Goal: Navigation & Orientation: Find specific page/section

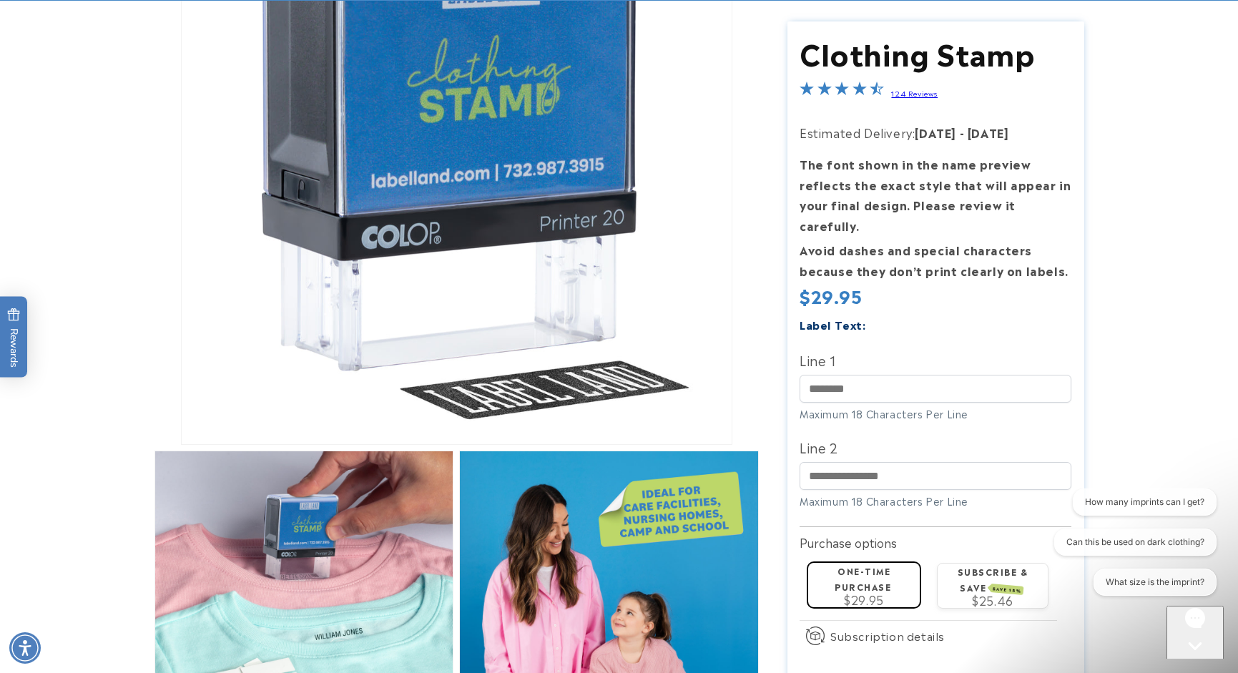
scroll to position [258, 0]
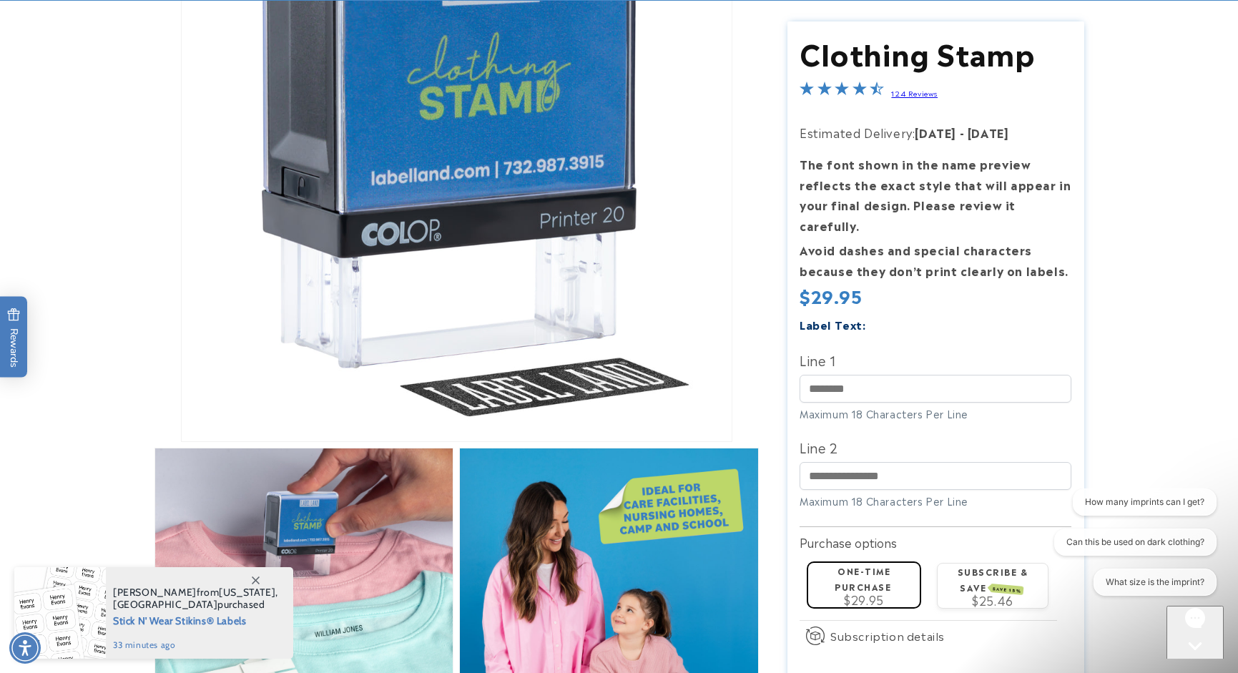
click at [257, 579] on icon at bounding box center [256, 581] width 8 height 8
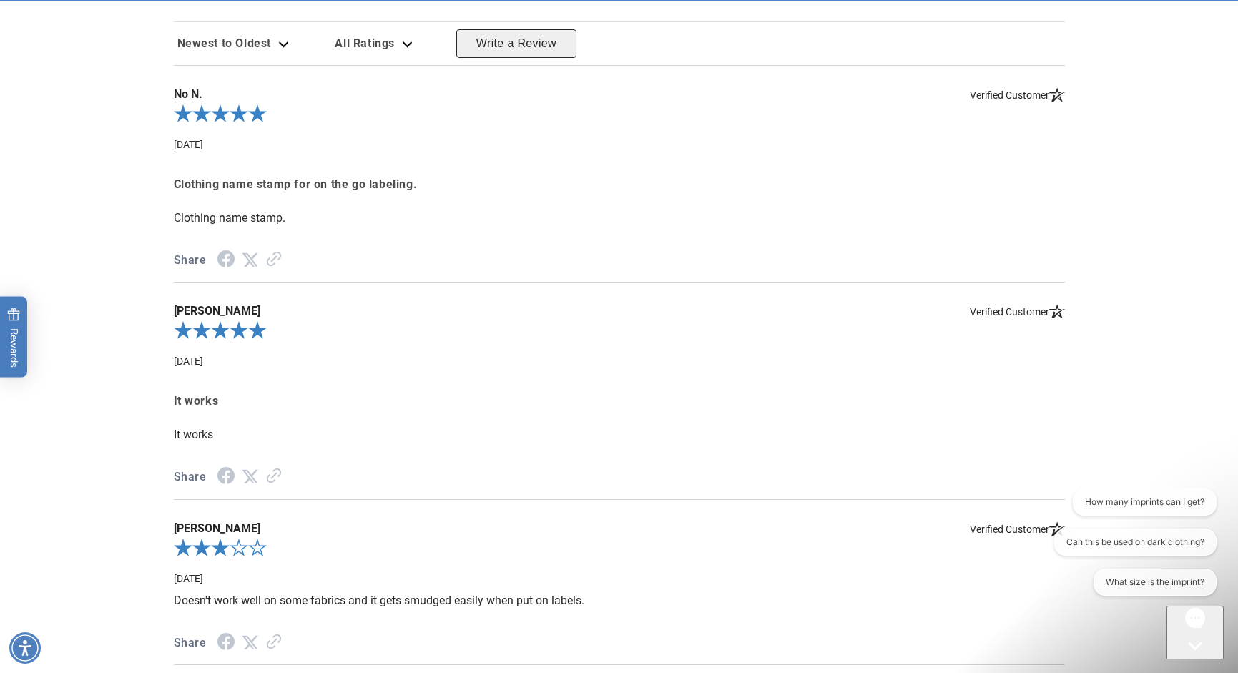
scroll to position [2695, 0]
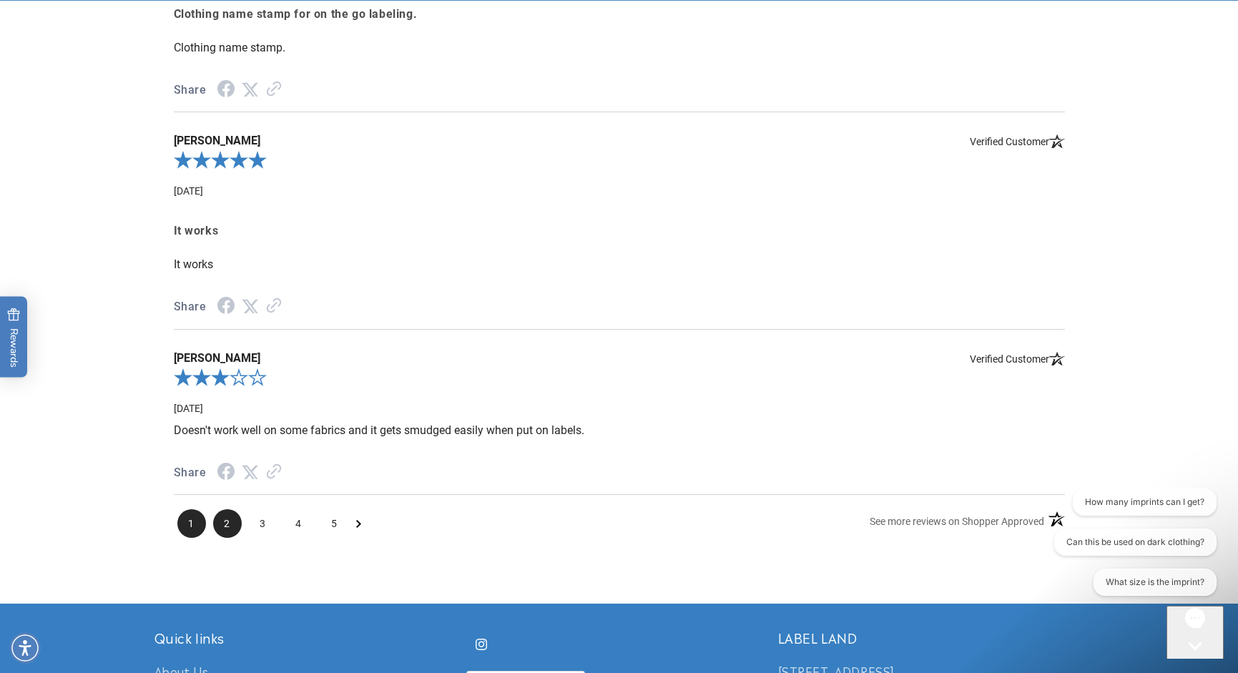
click at [227, 515] on span "2" at bounding box center [227, 523] width 29 height 29
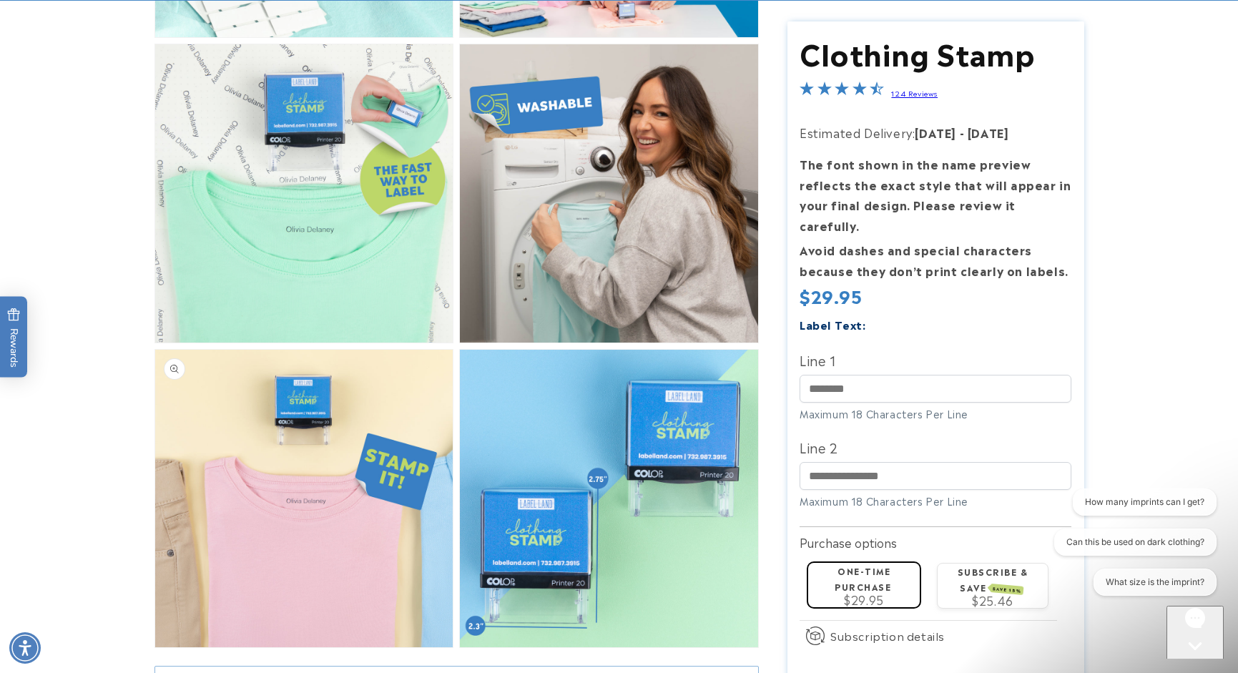
scroll to position [1097, 0]
